Goal: Find specific page/section: Find specific page/section

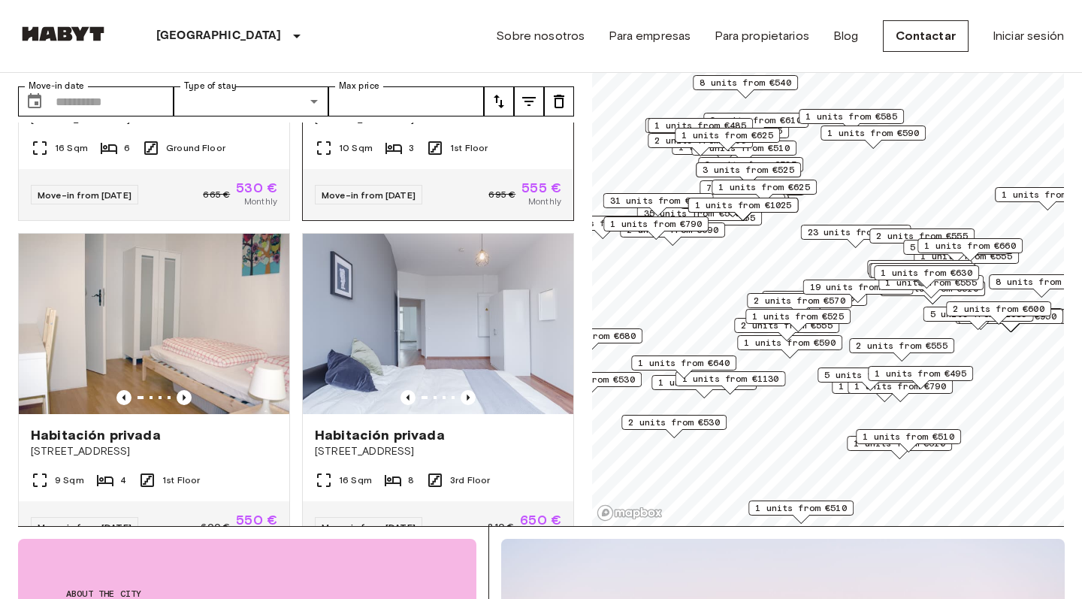
scroll to position [486, 0]
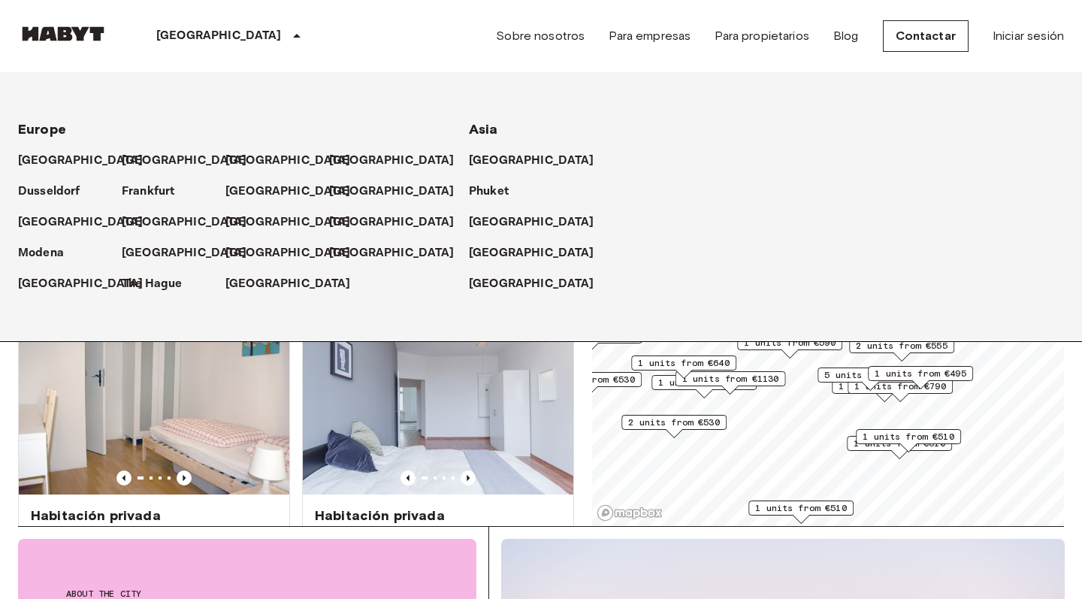
click at [213, 39] on div "[GEOGRAPHIC_DATA]" at bounding box center [231, 36] width 246 height 72
click at [350, 160] on p "[GEOGRAPHIC_DATA]" at bounding box center [395, 161] width 126 height 18
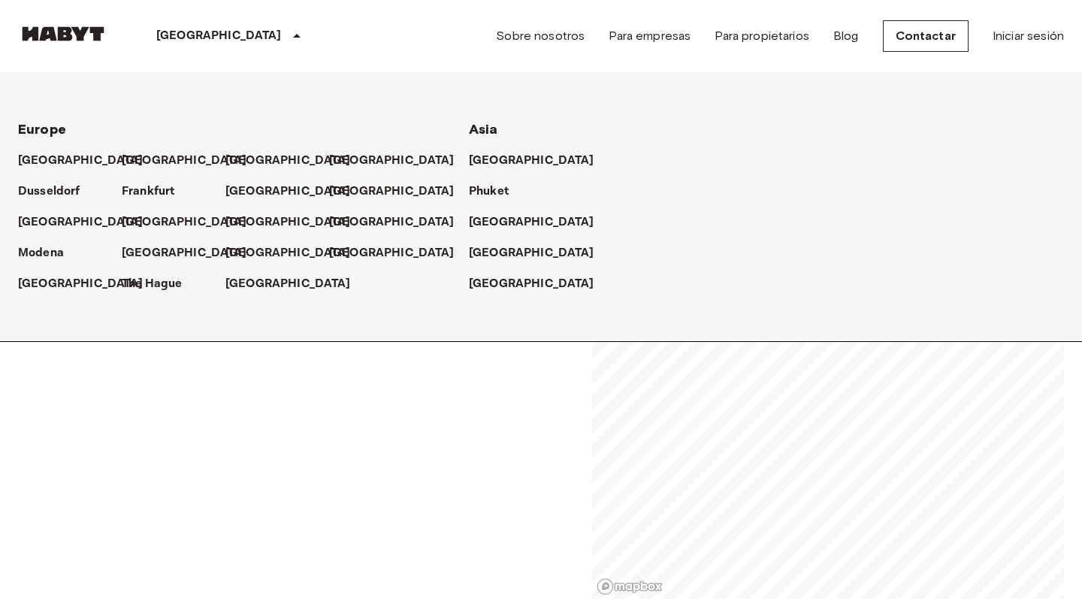
click at [288, 38] on icon at bounding box center [297, 36] width 18 height 18
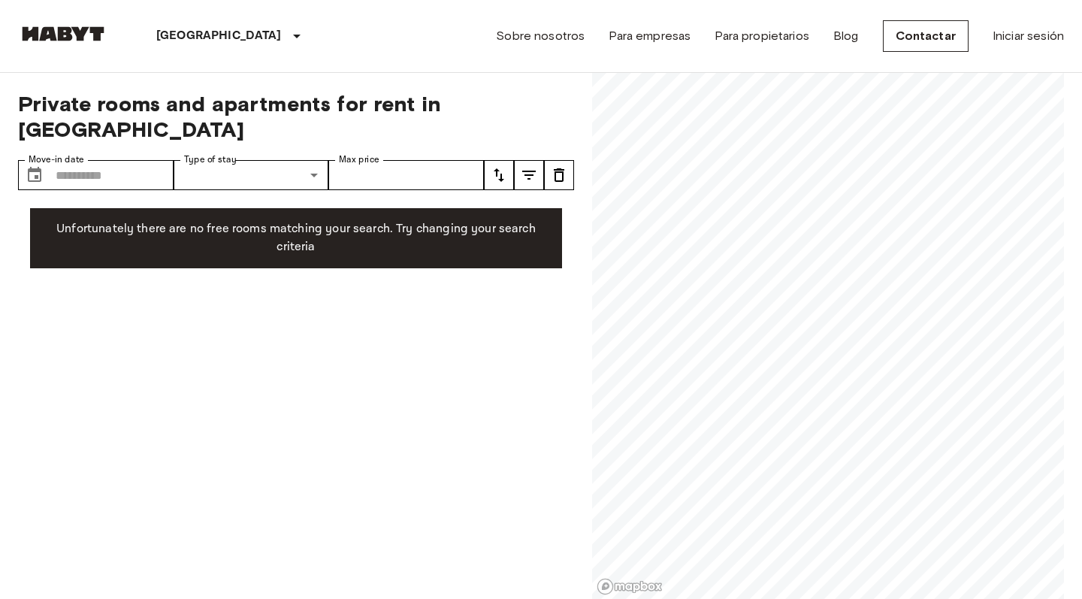
click at [1066, 3] on nav "[GEOGRAPHIC_DATA] [GEOGRAPHIC_DATA] [GEOGRAPHIC_DATA] [GEOGRAPHIC_DATA] [GEOGRA…" at bounding box center [541, 36] width 1082 height 72
